Goal: Transaction & Acquisition: Purchase product/service

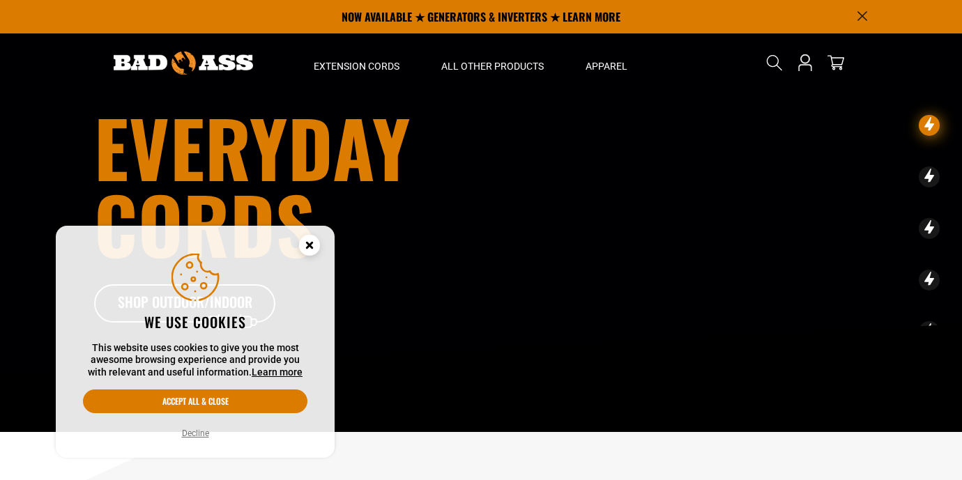
click at [309, 240] on circle "Cookie Consent" at bounding box center [309, 245] width 21 height 21
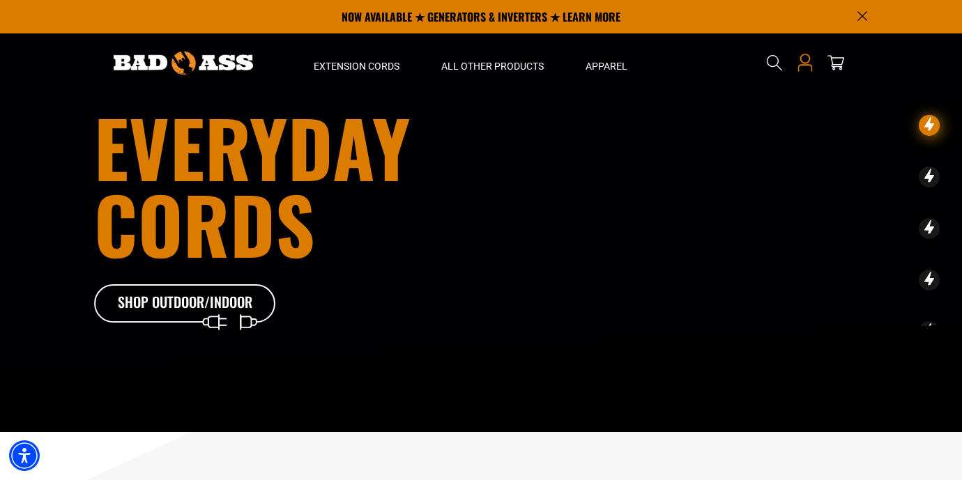
click at [802, 64] on icon at bounding box center [805, 63] width 18 height 18
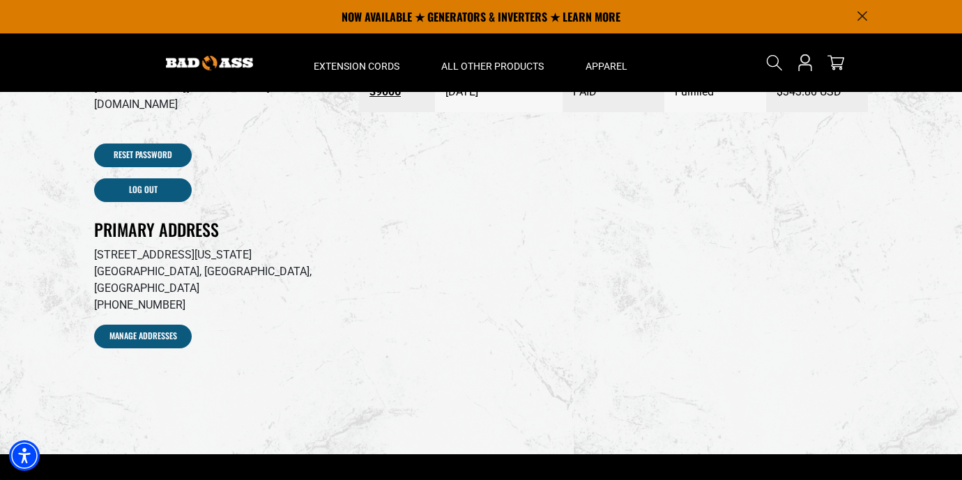
scroll to position [72, 0]
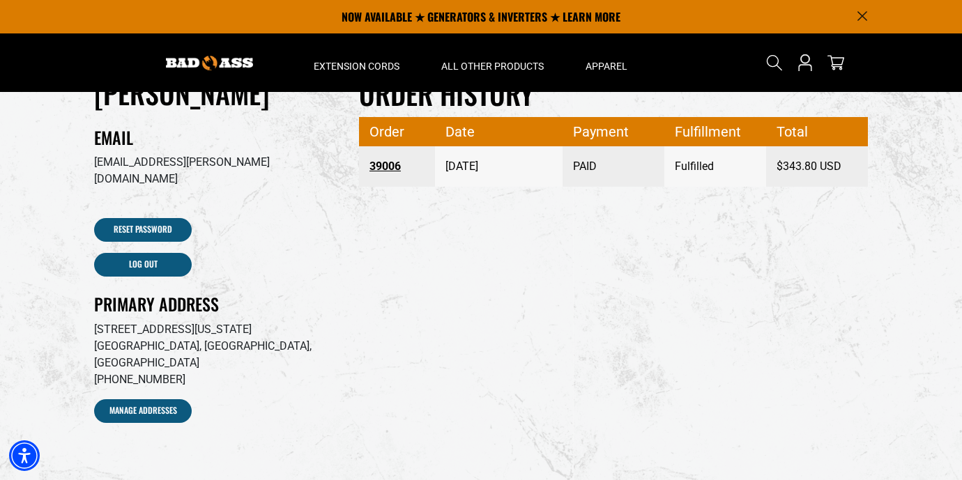
click at [387, 166] on link "39006" at bounding box center [397, 166] width 56 height 25
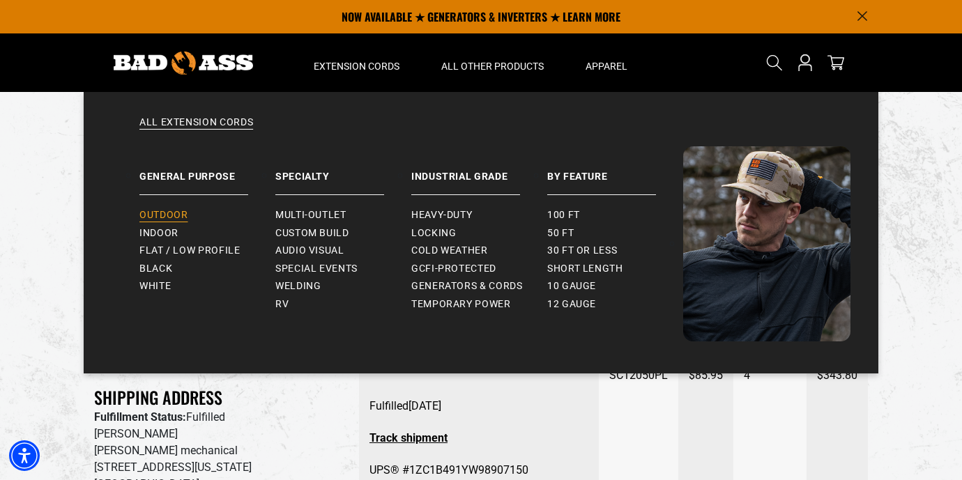
click at [171, 214] on span "Outdoor" at bounding box center [163, 215] width 48 height 13
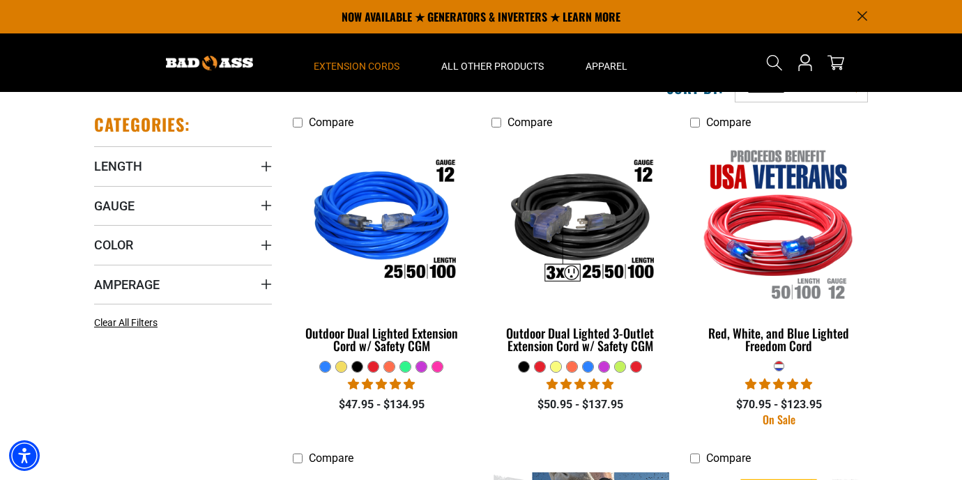
scroll to position [279, 0]
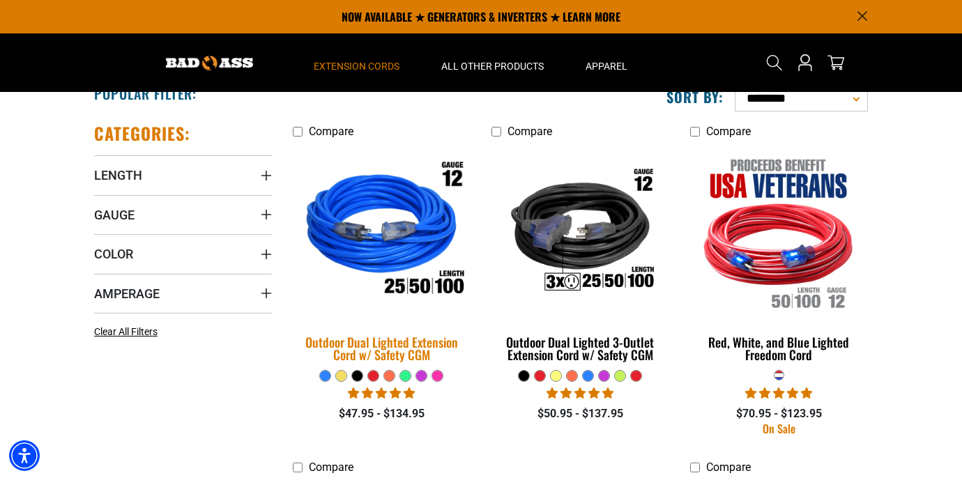
click at [374, 346] on div "Outdoor Dual Lighted Extension Cord w/ Safety CGM" at bounding box center [382, 348] width 178 height 25
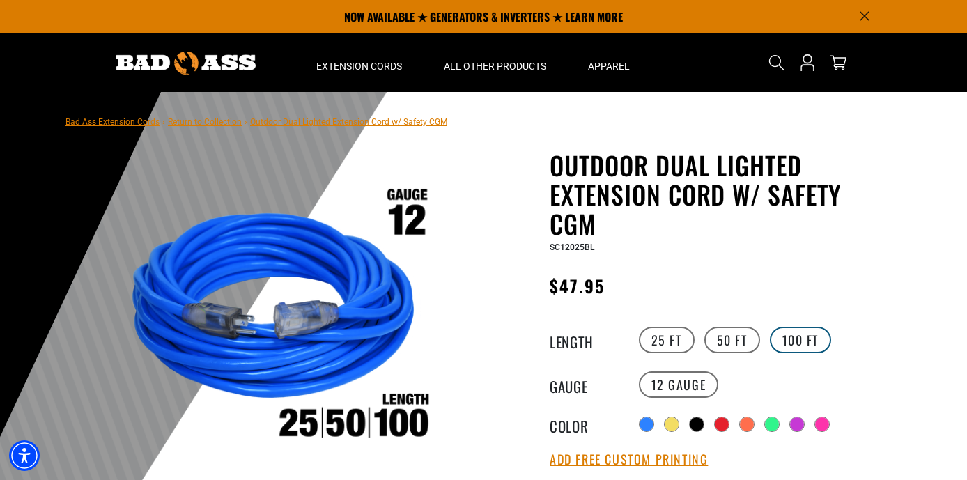
click at [792, 340] on label "100 FT" at bounding box center [801, 340] width 62 height 26
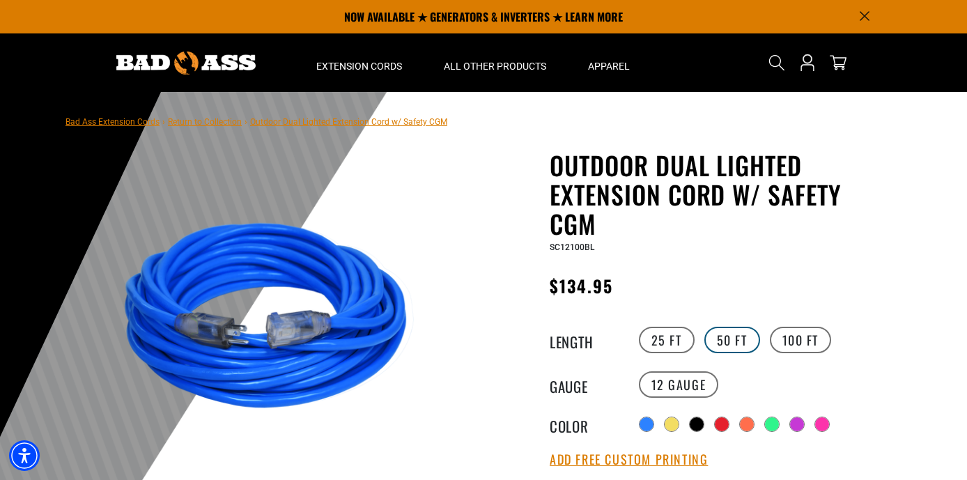
click at [737, 338] on label "50 FT" at bounding box center [733, 340] width 56 height 26
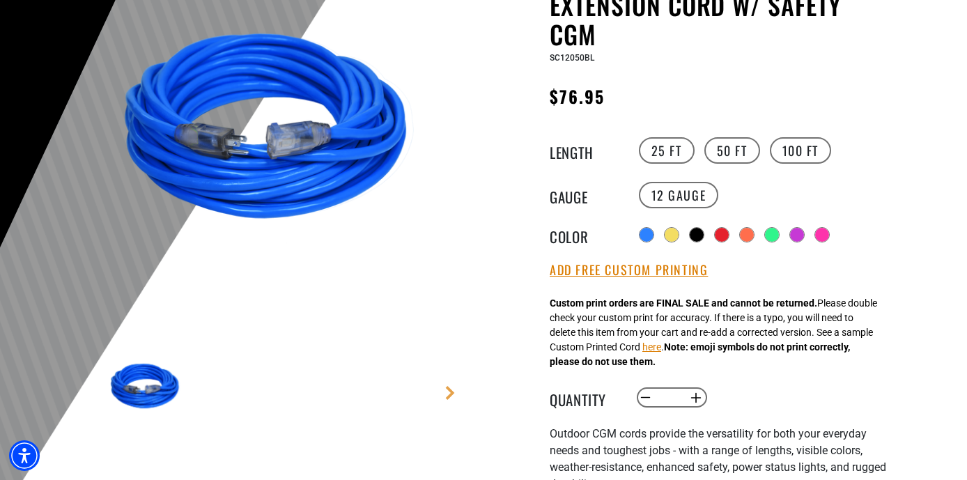
scroll to position [209, 0]
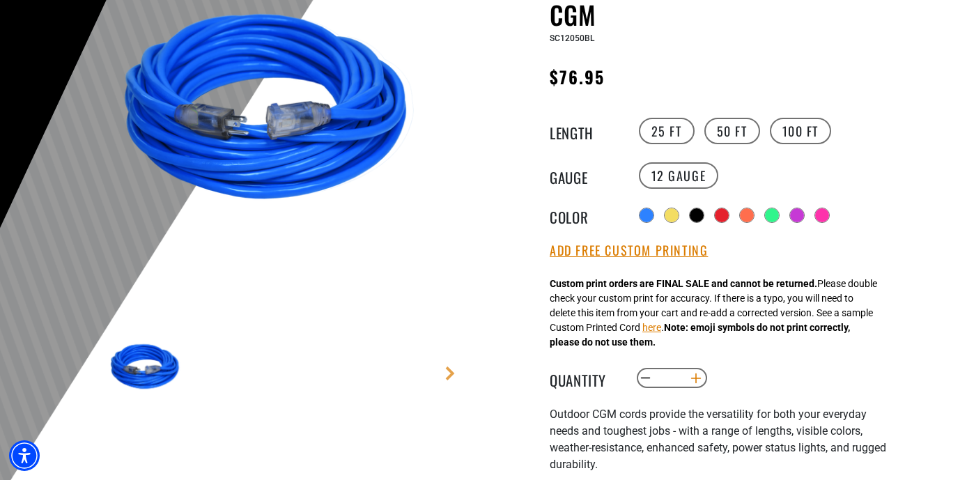
click at [694, 378] on button "Increase quantity for Outdoor Dual Lighted Extension Cord w/ Safety CGM" at bounding box center [697, 379] width 22 height 24
click at [693, 378] on button "Increase quantity for Outdoor Dual Lighted Extension Cord w/ Safety CGM" at bounding box center [697, 379] width 22 height 24
type input "*"
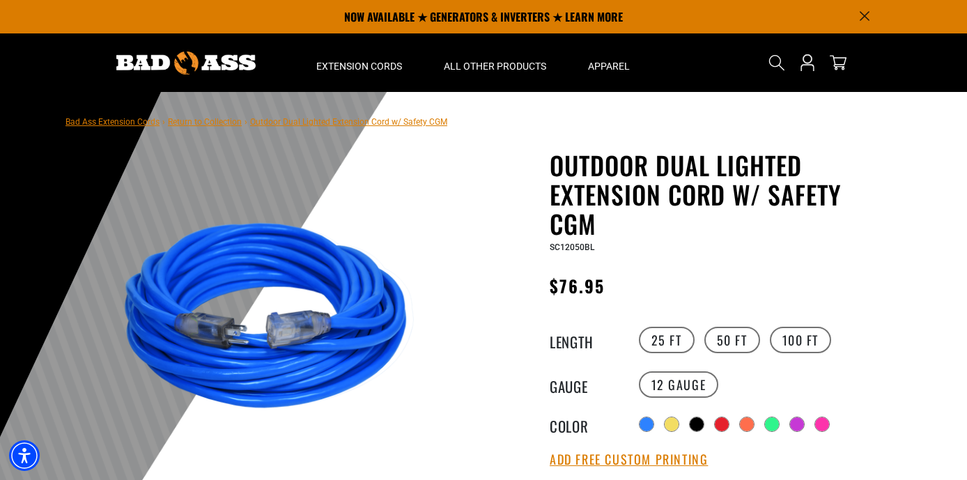
scroll to position [139, 0]
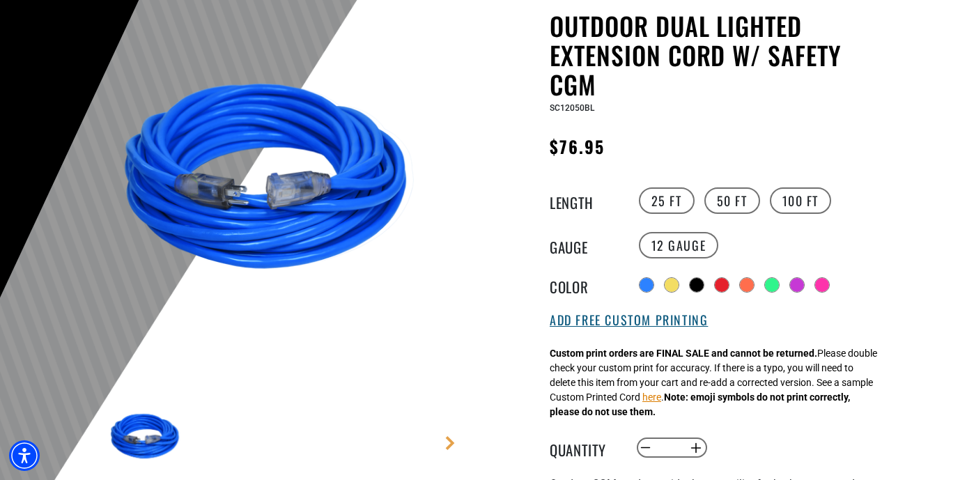
click at [636, 320] on button "Add Free Custom Printing" at bounding box center [629, 320] width 158 height 15
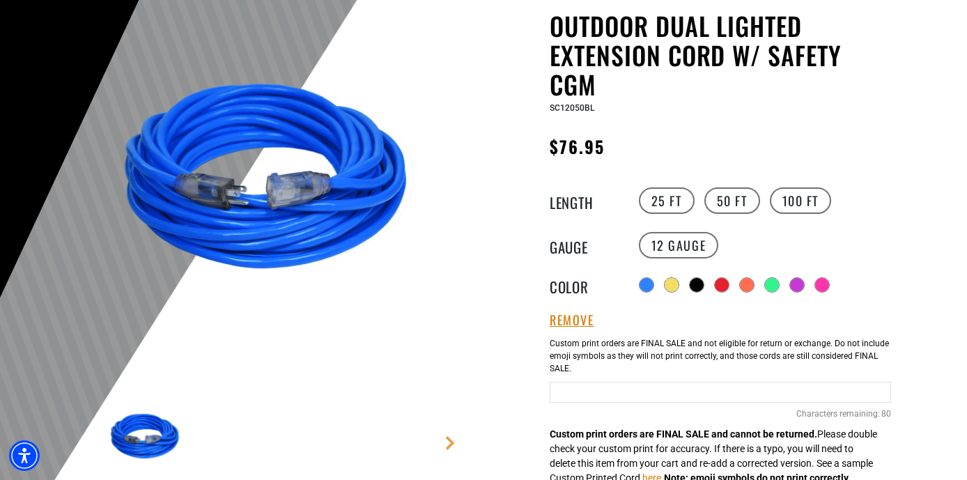
click at [567, 390] on input "Blue Cables" at bounding box center [720, 392] width 341 height 21
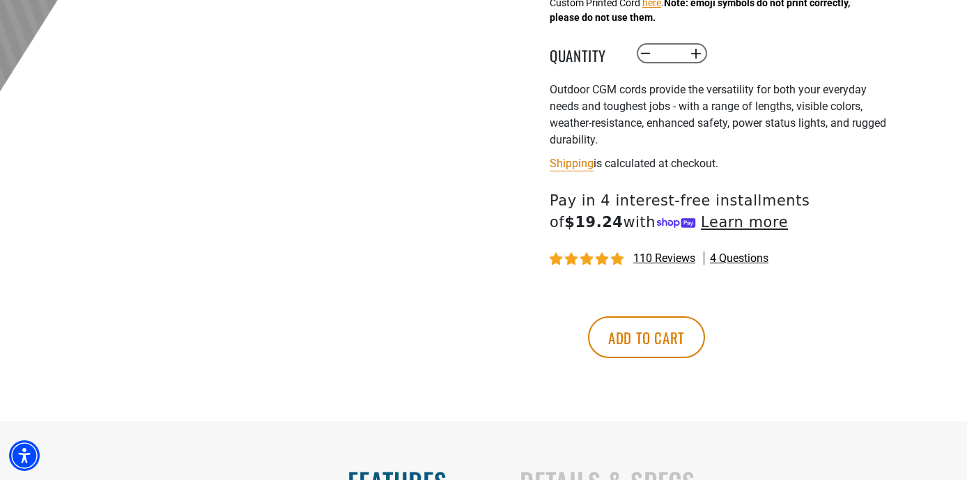
scroll to position [627, 0]
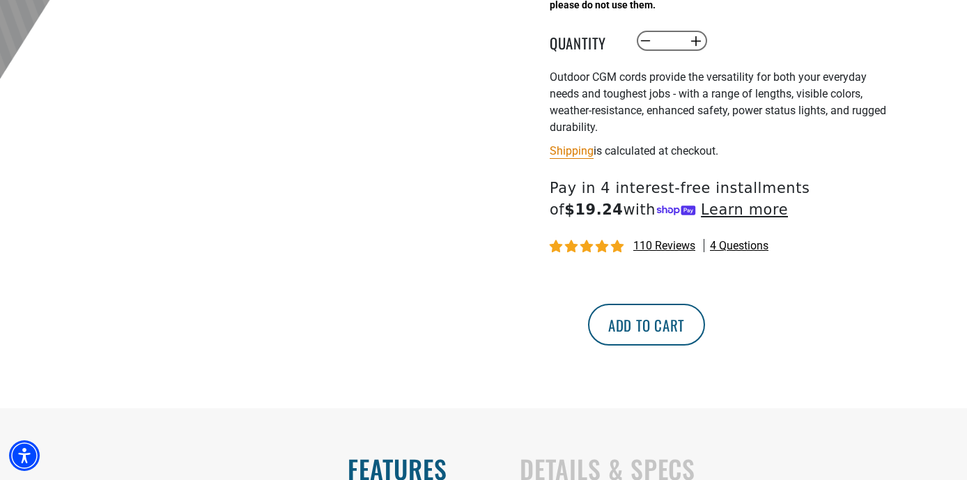
type input "**********"
click at [705, 324] on button "Add to cart" at bounding box center [646, 325] width 117 height 42
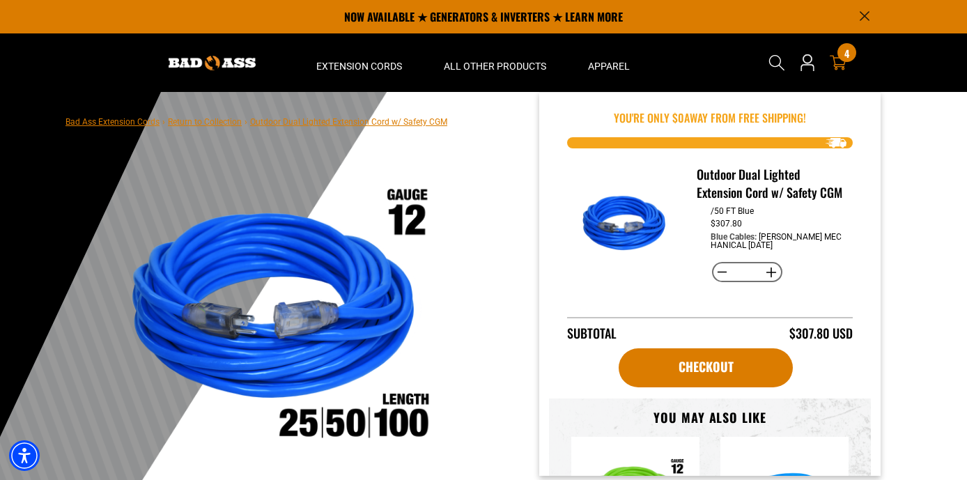
click at [841, 60] on div "4 4 items" at bounding box center [847, 52] width 19 height 19
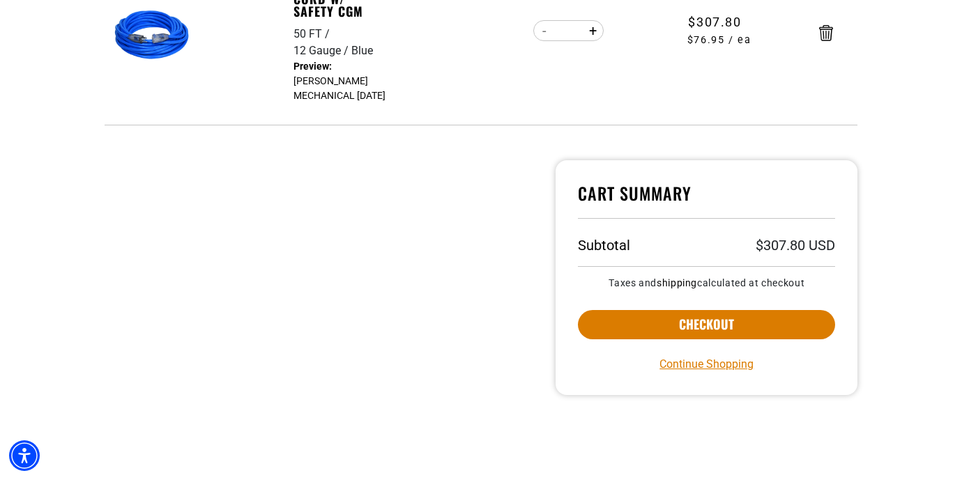
scroll to position [348, 0]
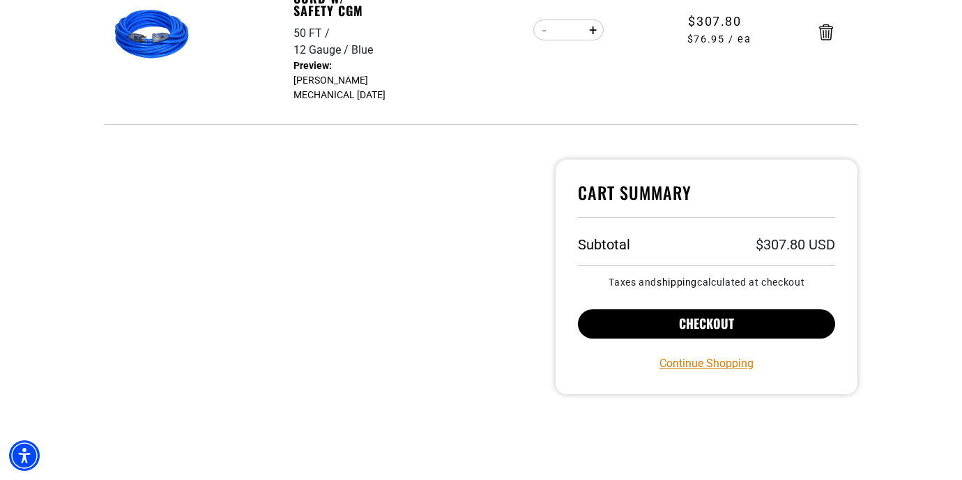
click at [666, 330] on button "Checkout" at bounding box center [706, 323] width 257 height 29
